Goal: Navigation & Orientation: Find specific page/section

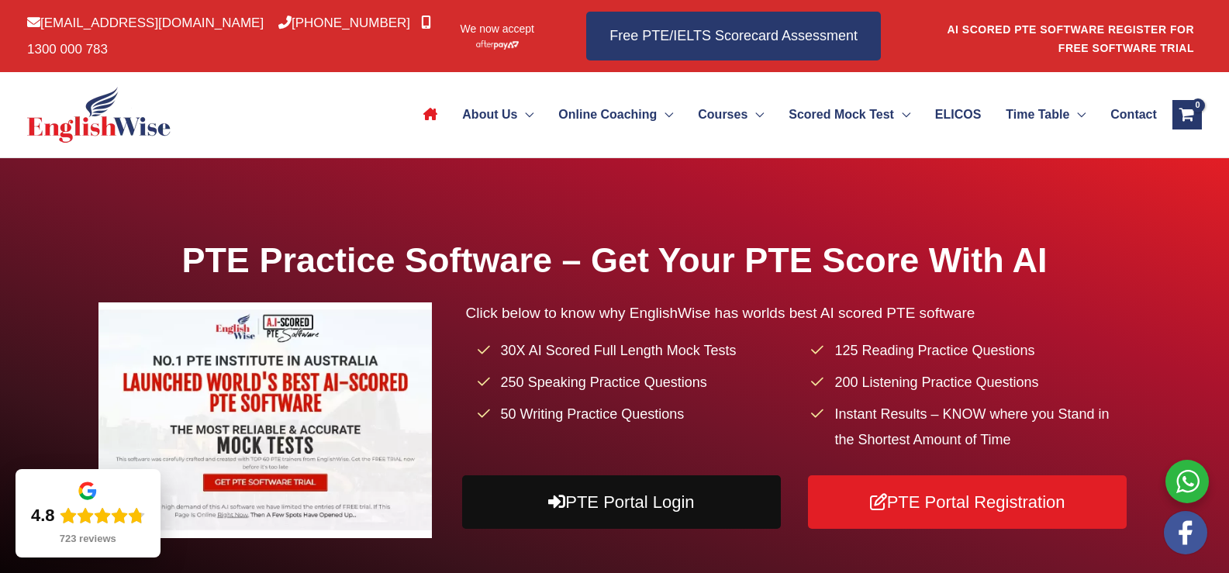
click at [602, 509] on link "PTE Portal Login" at bounding box center [621, 501] width 319 height 53
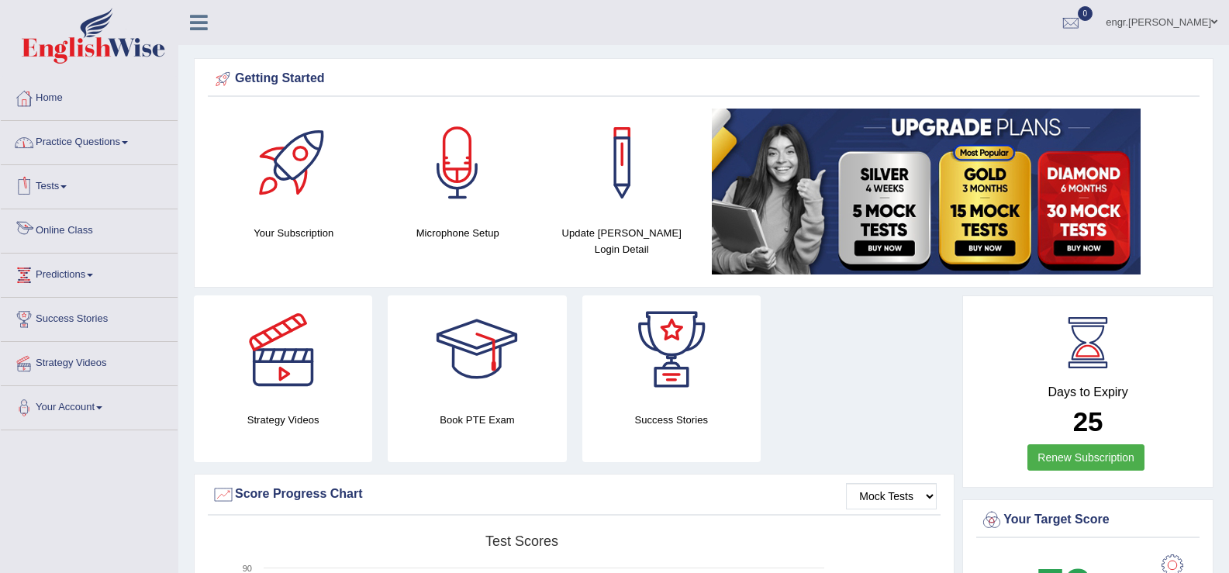
click at [86, 222] on link "Online Class" at bounding box center [89, 228] width 177 height 39
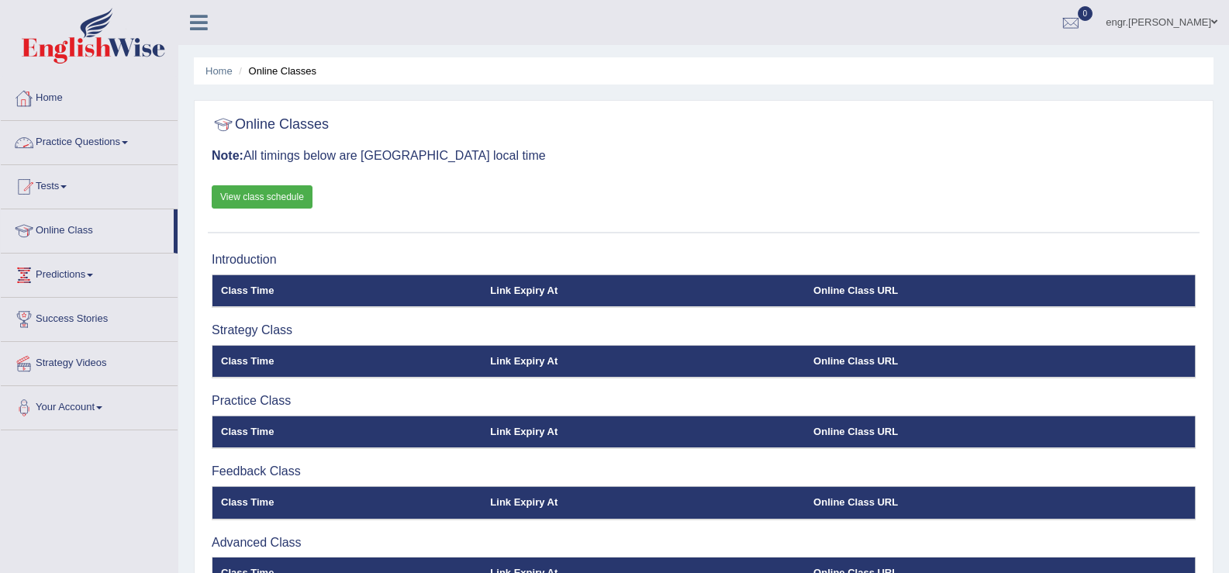
click at [36, 101] on link "Home" at bounding box center [89, 96] width 177 height 39
